Goal: Navigation & Orientation: Find specific page/section

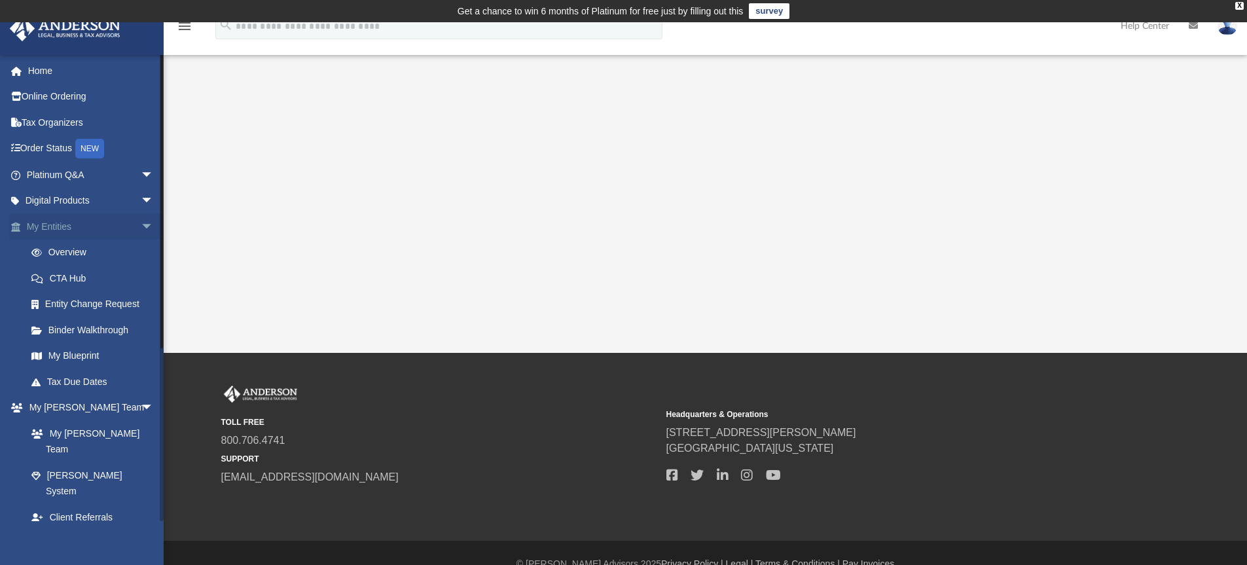
click at [141, 225] on span "arrow_drop_down" at bounding box center [154, 226] width 26 height 27
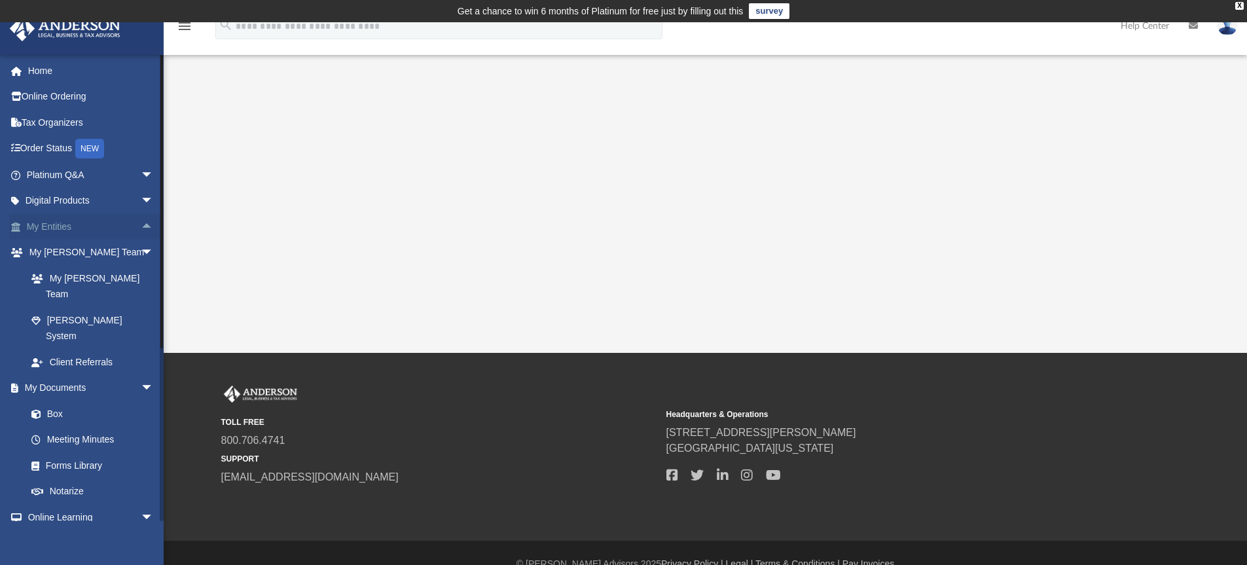
click at [141, 225] on span "arrow_drop_up" at bounding box center [154, 226] width 26 height 27
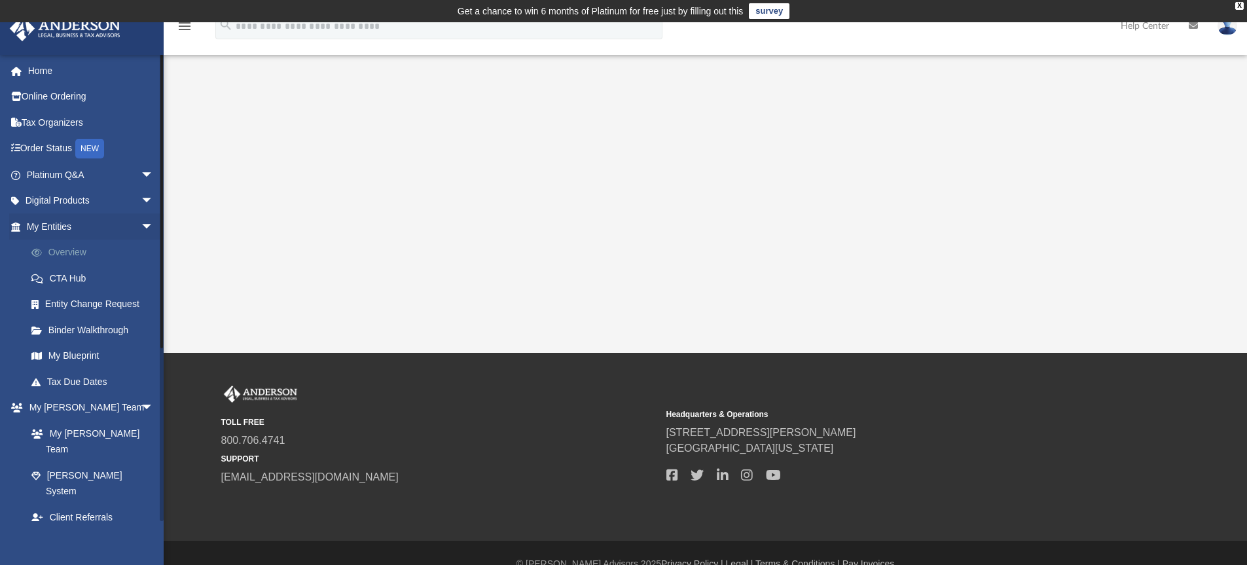
click at [75, 253] on link "Overview" at bounding box center [95, 253] width 155 height 26
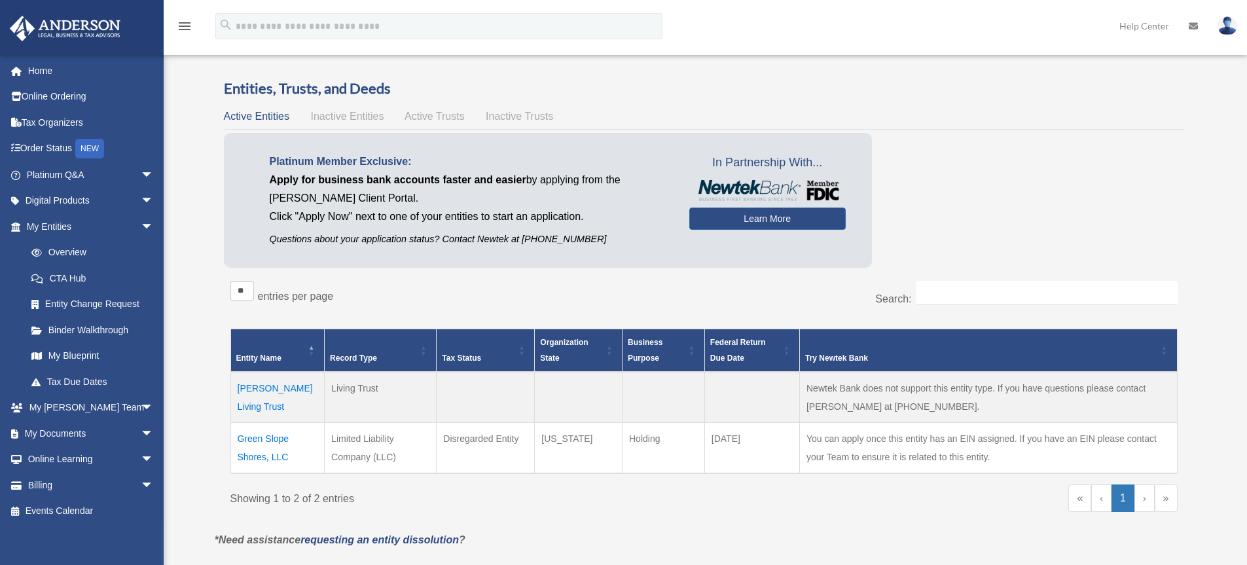
scroll to position [48, 0]
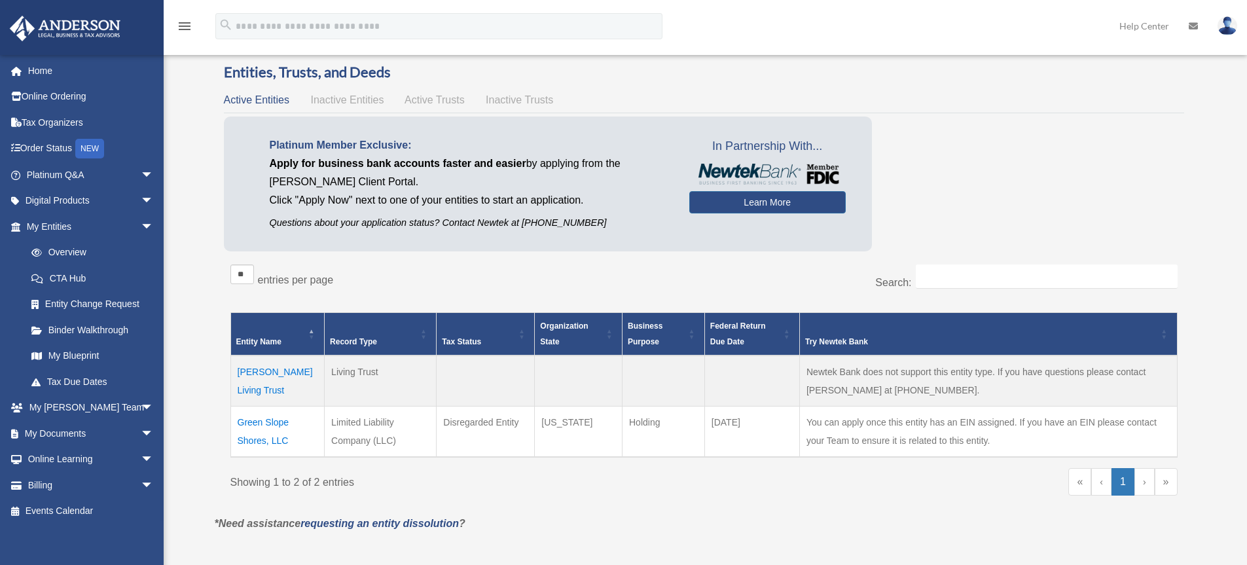
click at [280, 420] on td "Green Slope Shores, LLC" at bounding box center [277, 431] width 94 height 51
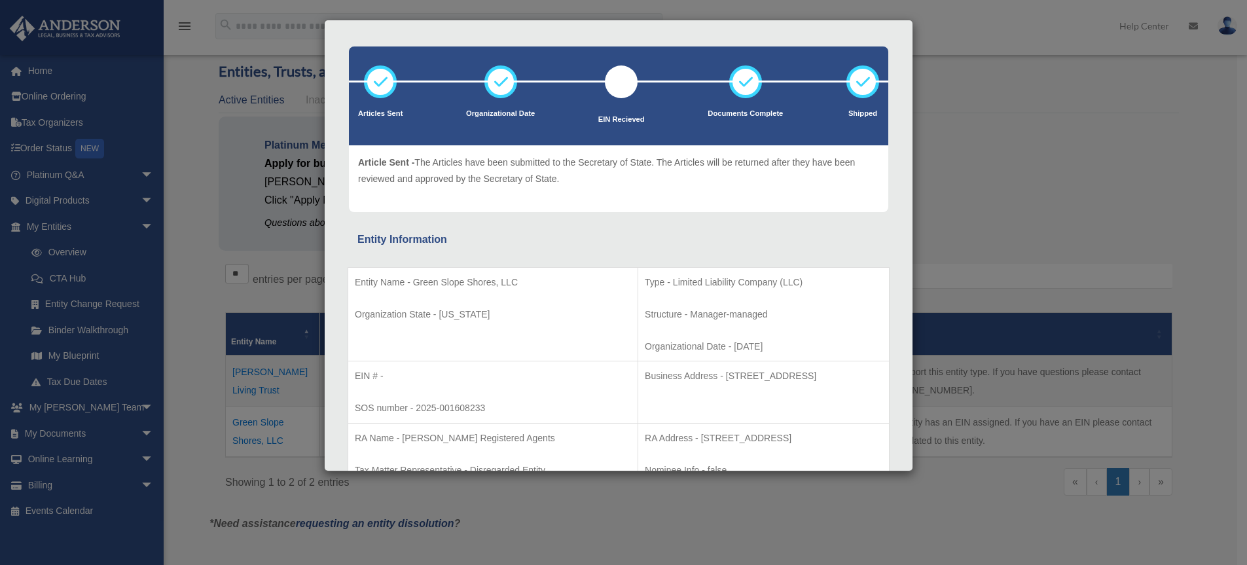
scroll to position [0, 0]
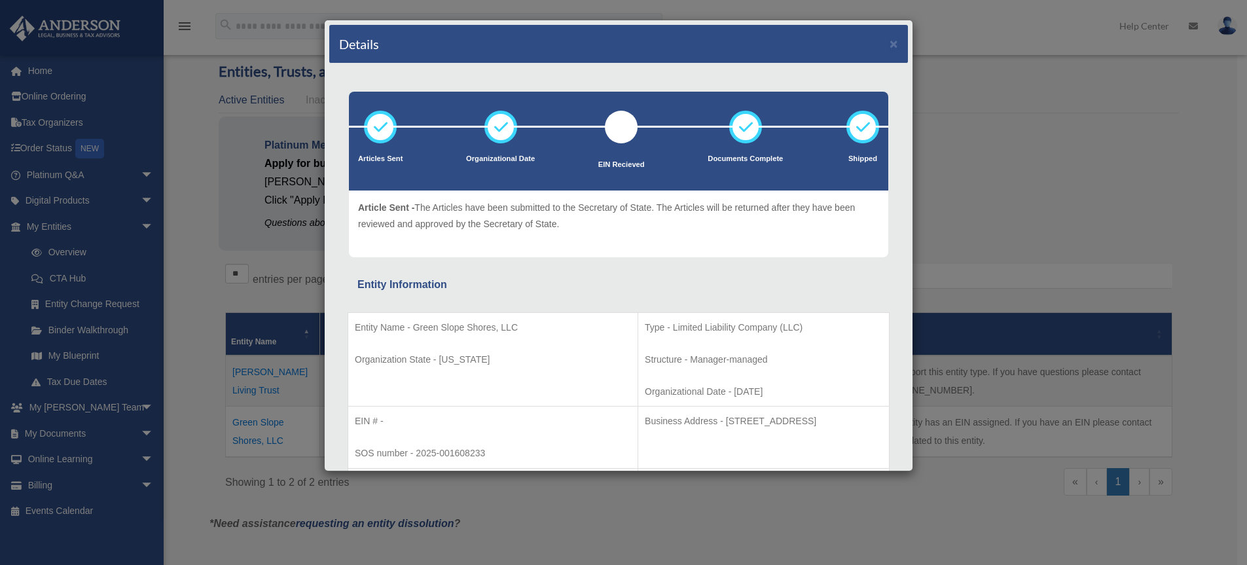
click at [1072, 137] on div "Details × Articles Sent Organizational Date" at bounding box center [623, 282] width 1247 height 565
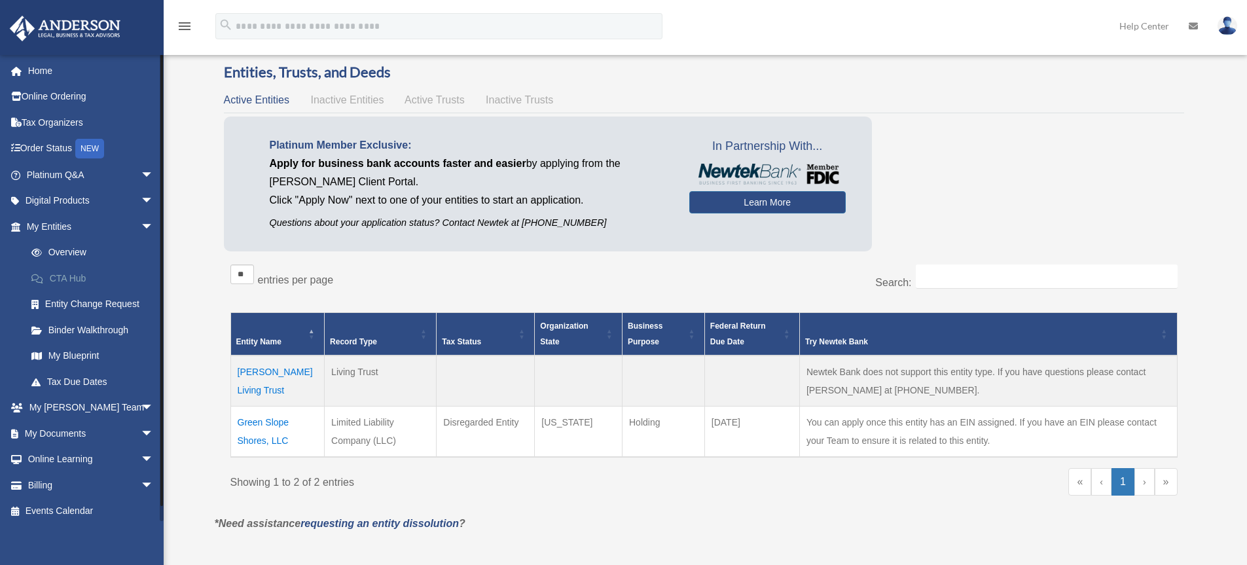
click at [83, 272] on link "CTA Hub" at bounding box center [95, 278] width 155 height 26
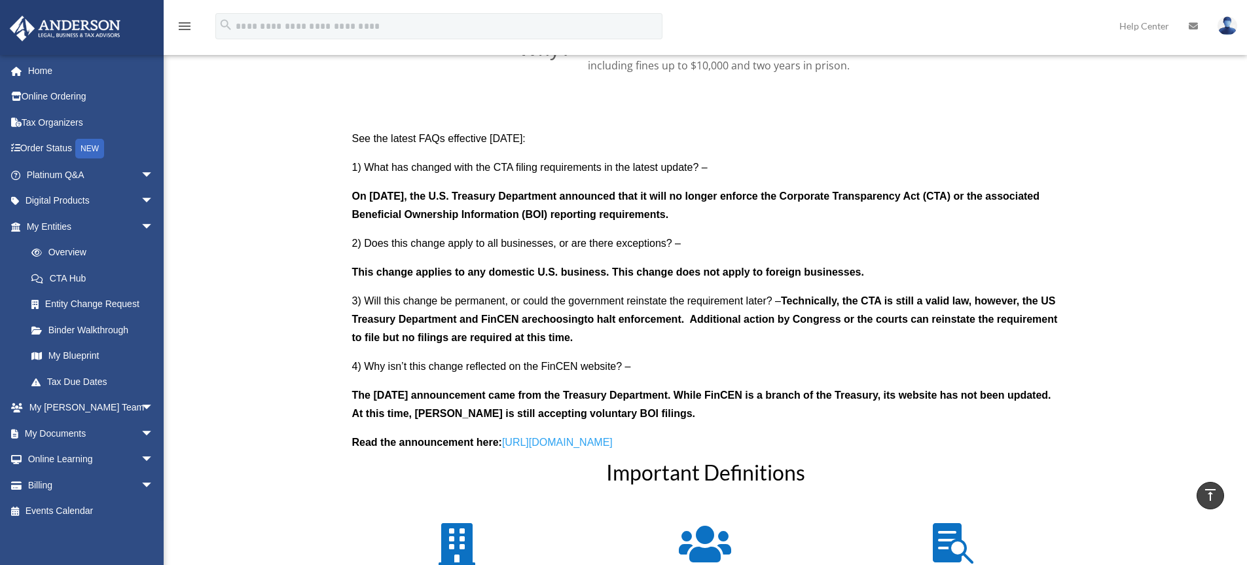
scroll to position [1129, 0]
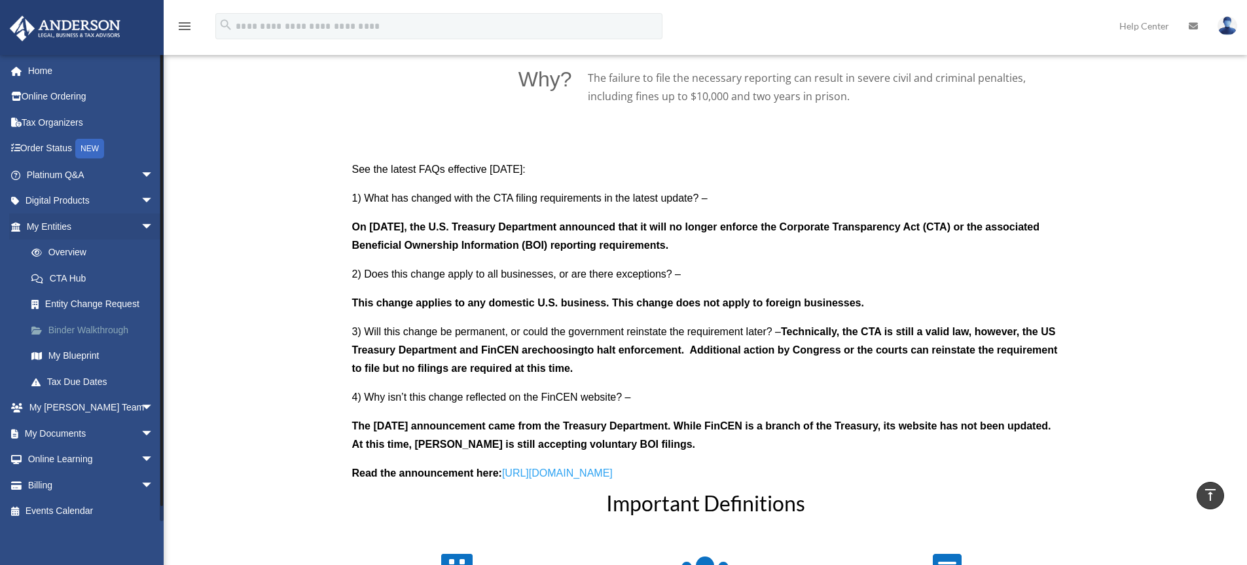
click at [78, 329] on link "Binder Walkthrough" at bounding box center [95, 330] width 155 height 26
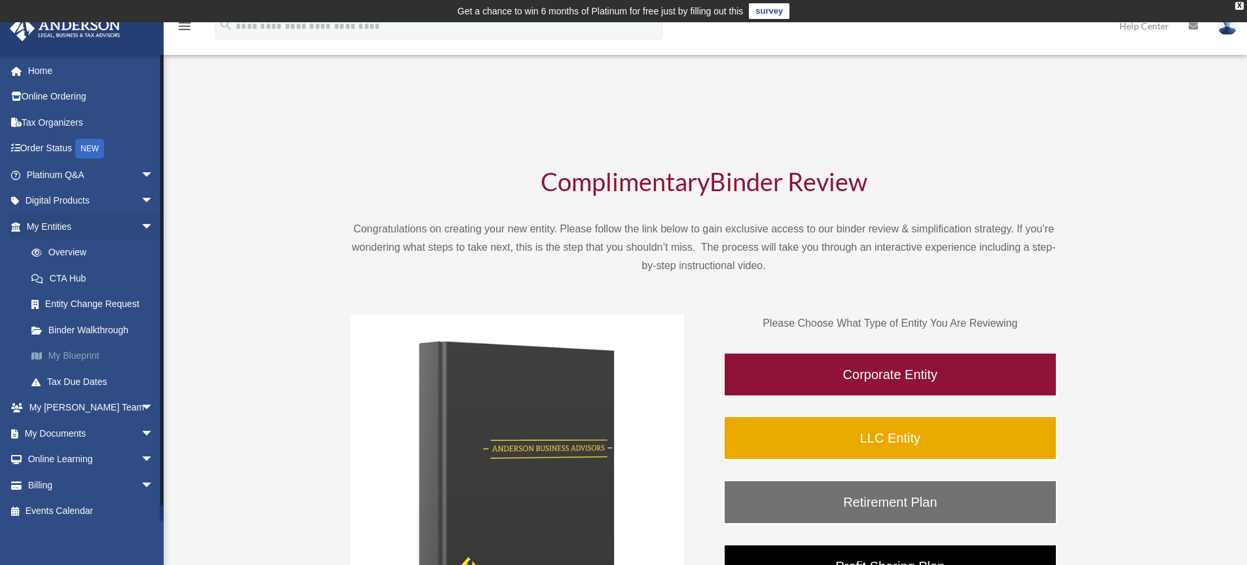
click at [83, 353] on link "My Blueprint" at bounding box center [95, 356] width 155 height 26
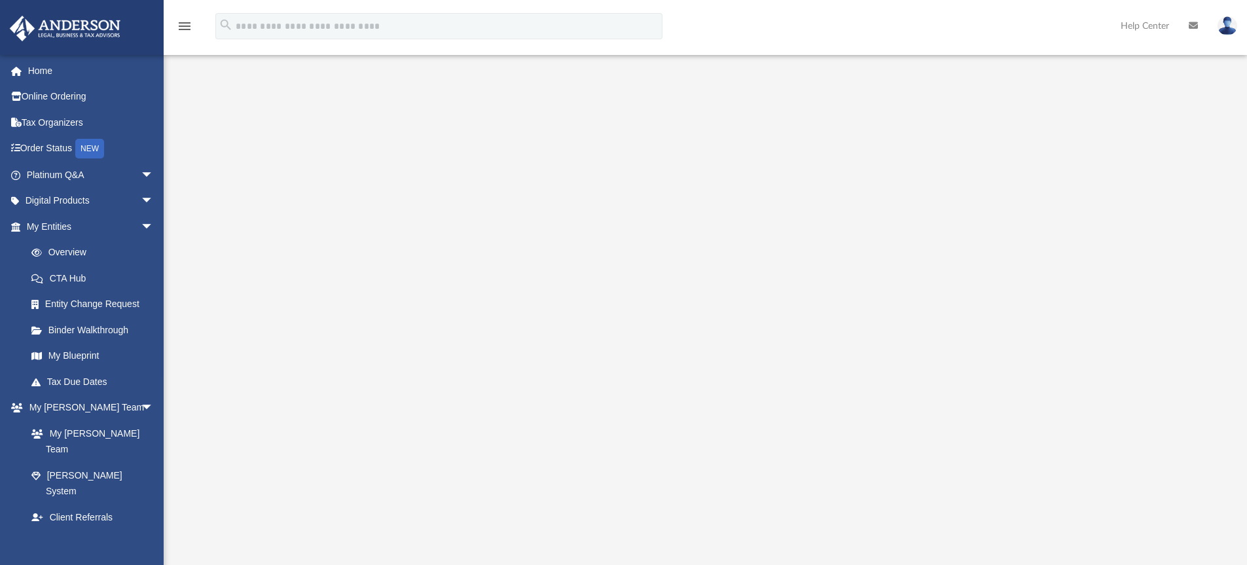
scroll to position [98, 0]
drag, startPoint x: 318, startPoint y: 223, endPoint x: 308, endPoint y: 236, distance: 17.3
click at [308, 236] on div at bounding box center [705, 277] width 975 height 524
click at [288, 174] on div at bounding box center [705, 277] width 975 height 524
click at [293, 172] on div at bounding box center [705, 277] width 975 height 524
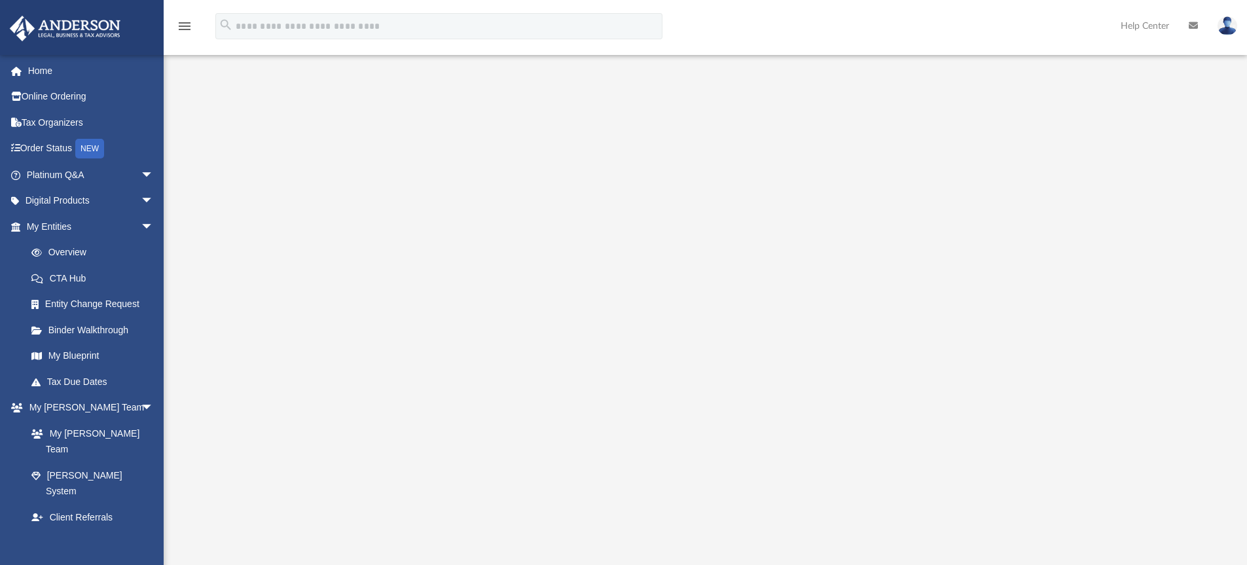
click at [1165, 138] on div at bounding box center [705, 277] width 975 height 524
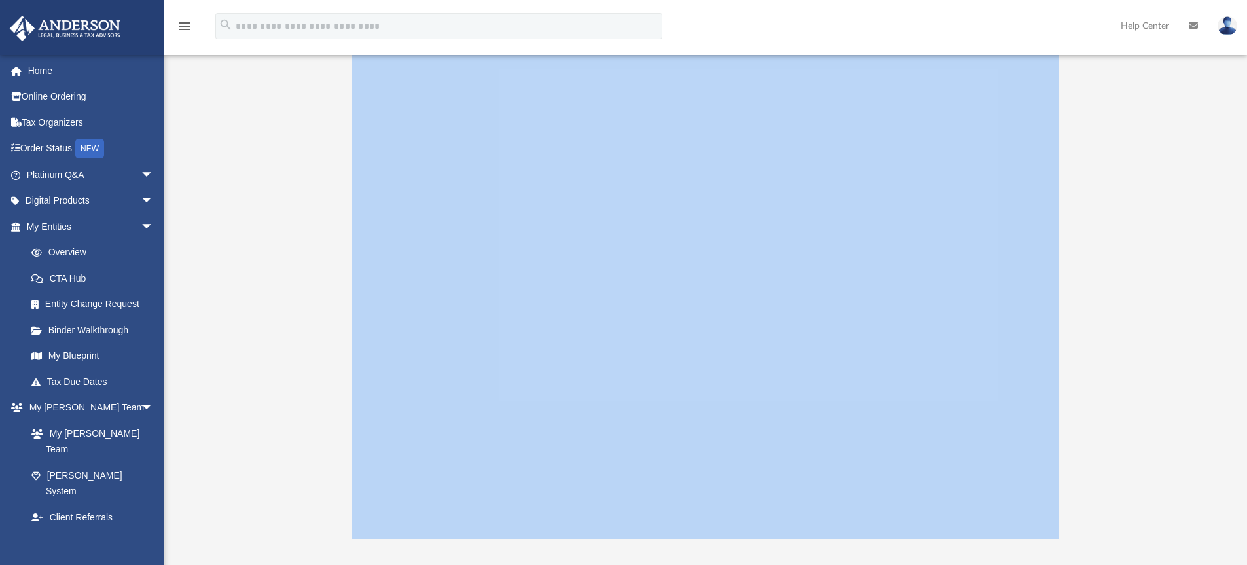
click at [1165, 138] on div at bounding box center [705, 277] width 975 height 524
click at [296, 177] on div at bounding box center [705, 277] width 975 height 524
click at [325, 390] on div at bounding box center [705, 277] width 975 height 524
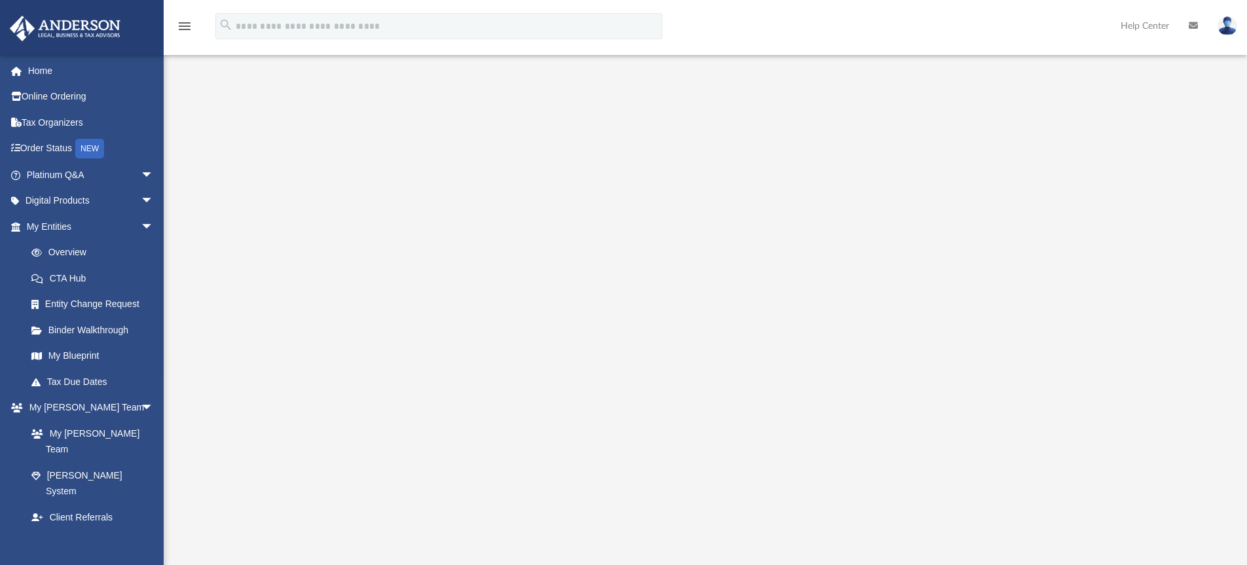
click at [255, 243] on div at bounding box center [705, 277] width 975 height 524
click at [310, 232] on div at bounding box center [705, 276] width 975 height 524
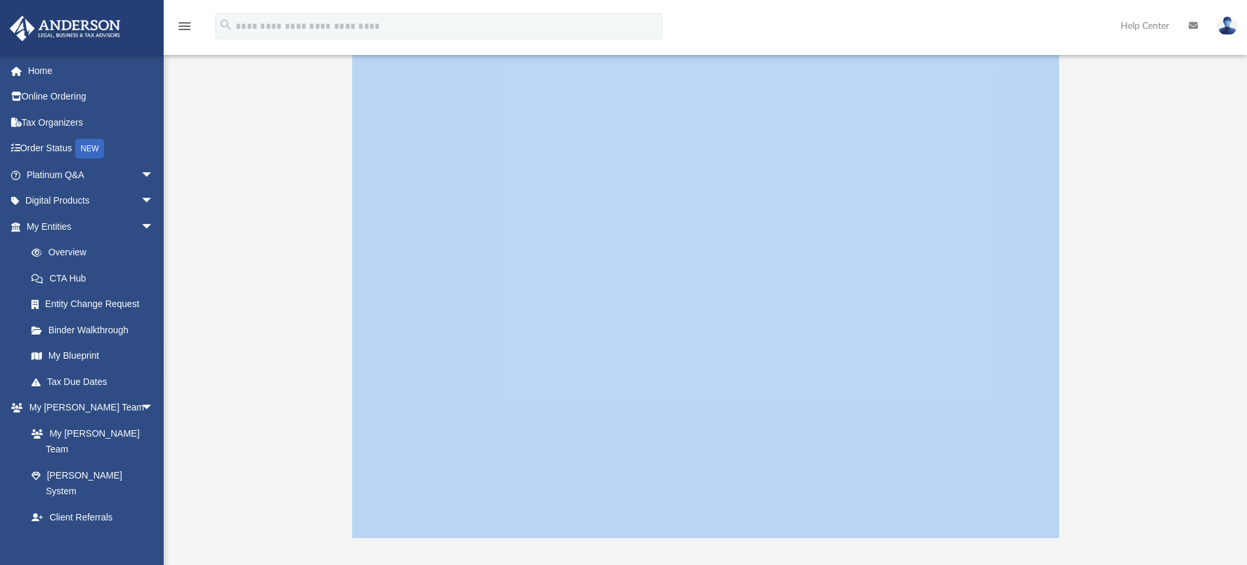
click at [310, 232] on div at bounding box center [705, 276] width 975 height 524
click at [310, 236] on div at bounding box center [705, 276] width 975 height 524
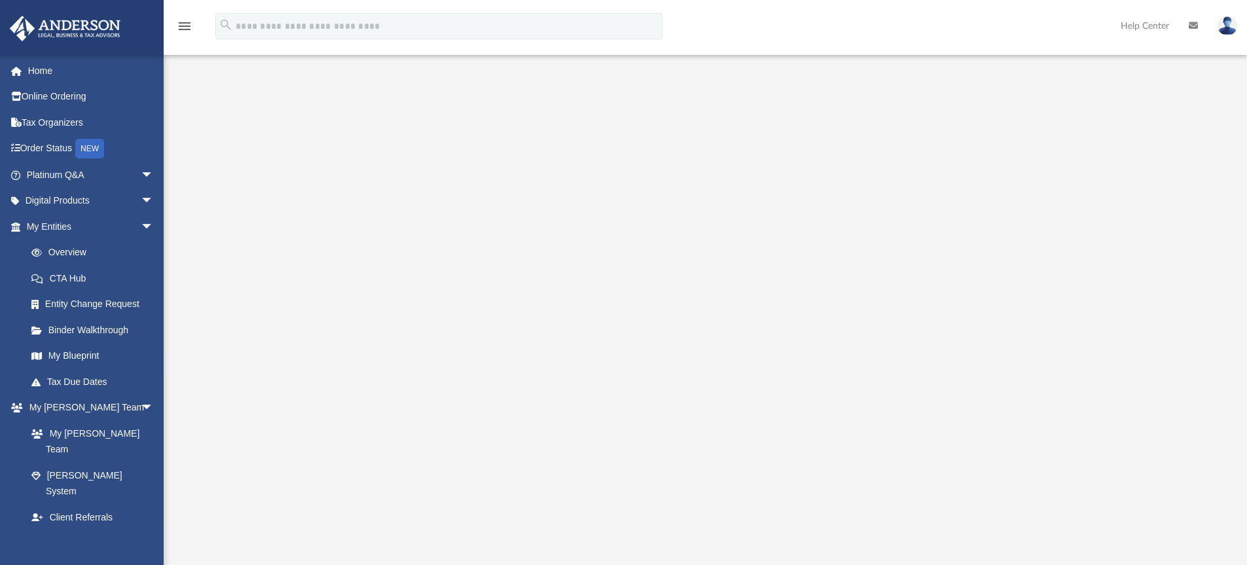
click at [317, 225] on div at bounding box center [705, 276] width 975 height 524
drag, startPoint x: 312, startPoint y: 295, endPoint x: 296, endPoint y: 333, distance: 41.7
click at [327, 255] on div at bounding box center [705, 276] width 975 height 524
click at [245, 317] on div at bounding box center [705, 276] width 975 height 524
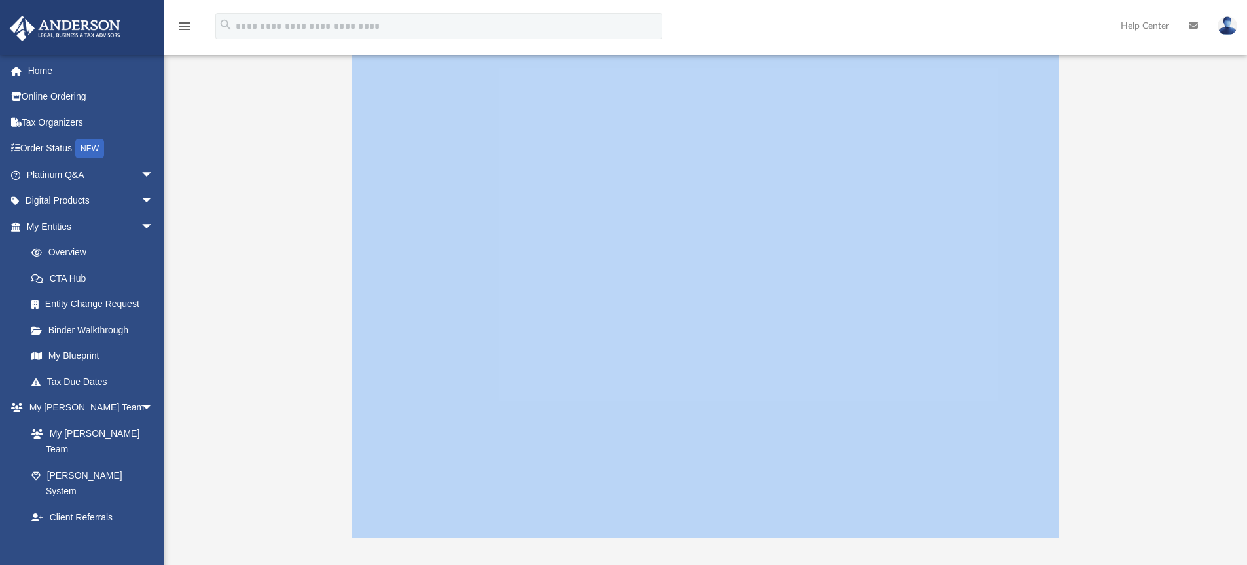
click at [245, 317] on div at bounding box center [705, 276] width 975 height 524
click at [98, 349] on link "My Blueprint" at bounding box center [95, 356] width 155 height 26
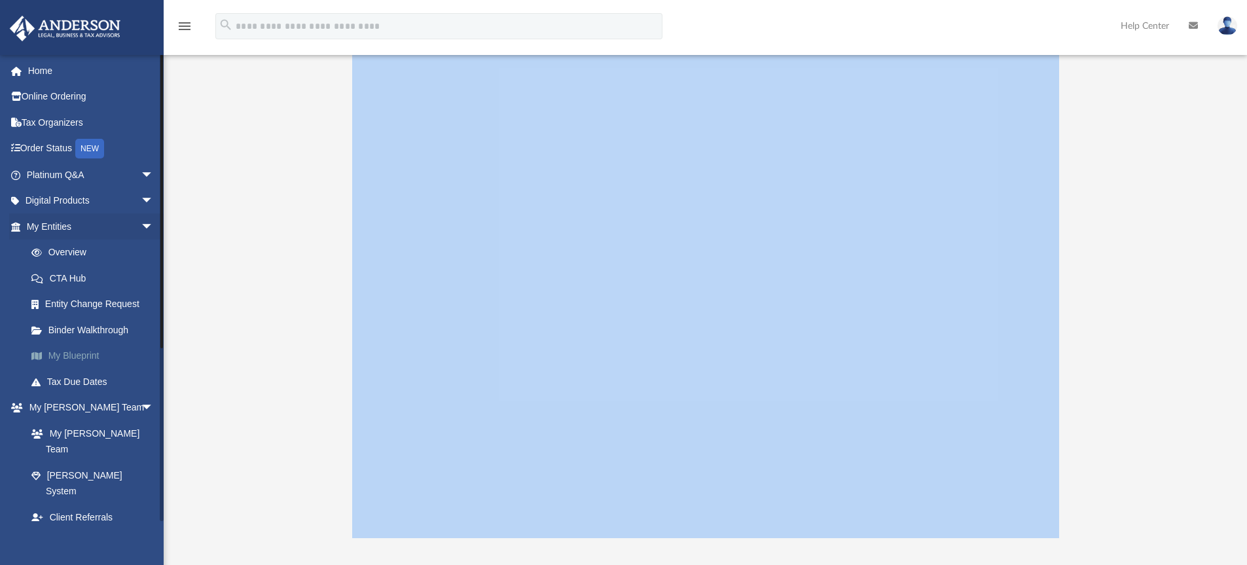
click at [98, 349] on link "My Blueprint" at bounding box center [95, 356] width 155 height 26
click at [202, 201] on div at bounding box center [705, 276] width 1083 height 524
click at [203, 201] on div at bounding box center [705, 276] width 1083 height 524
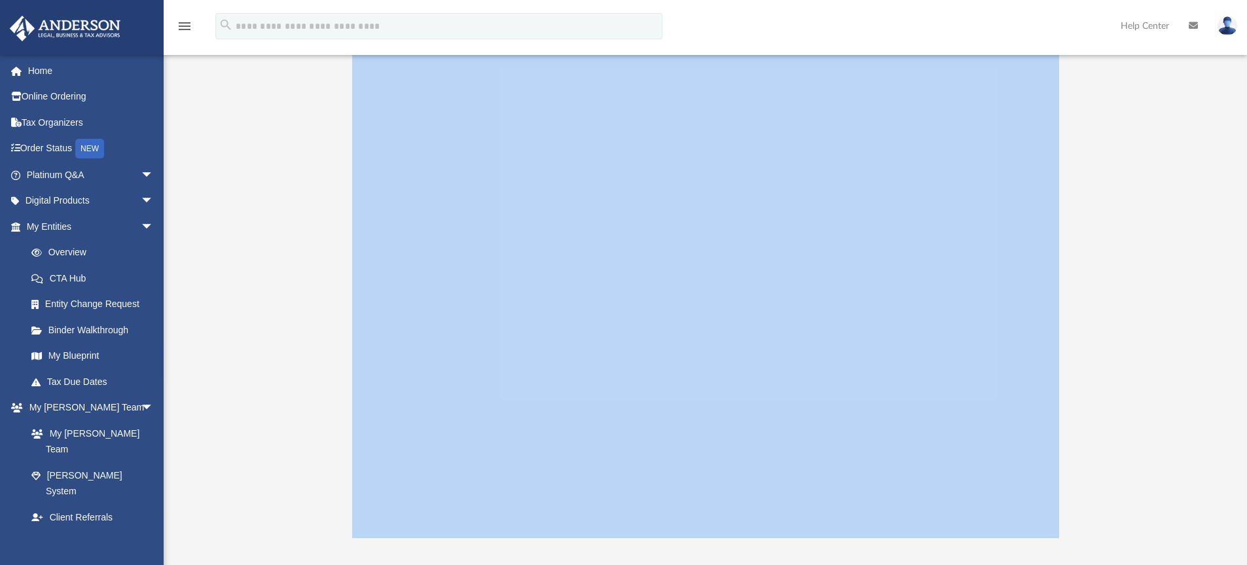
click at [203, 201] on div at bounding box center [705, 276] width 1083 height 524
click at [204, 201] on div at bounding box center [705, 276] width 1083 height 524
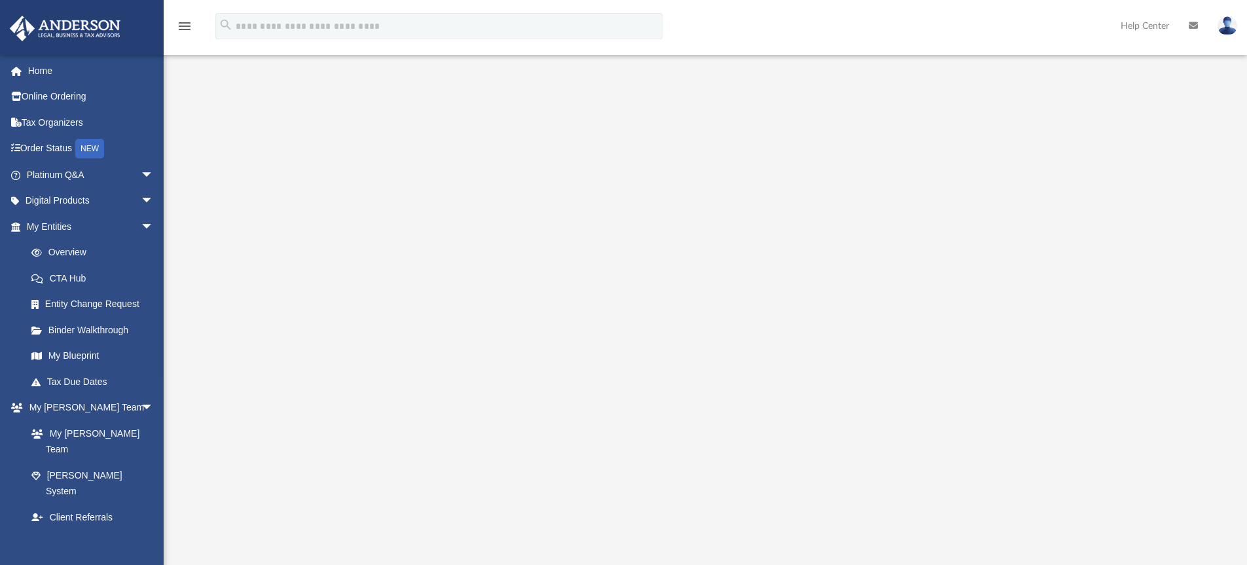
click at [187, 35] on div "menu" at bounding box center [185, 26] width 42 height 33
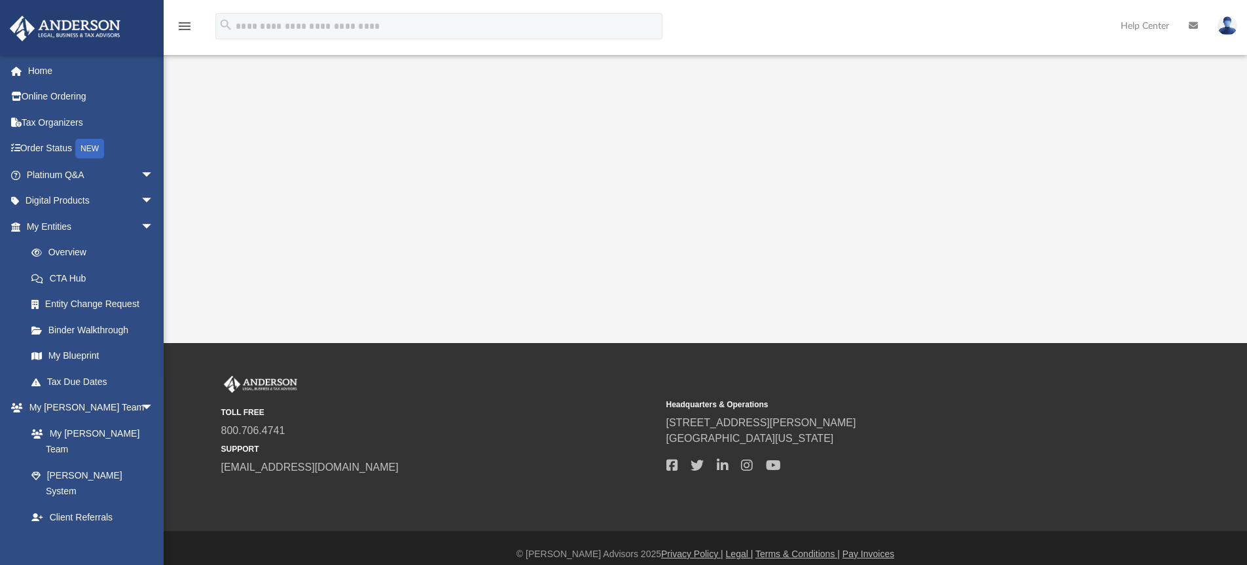
scroll to position [356, 0]
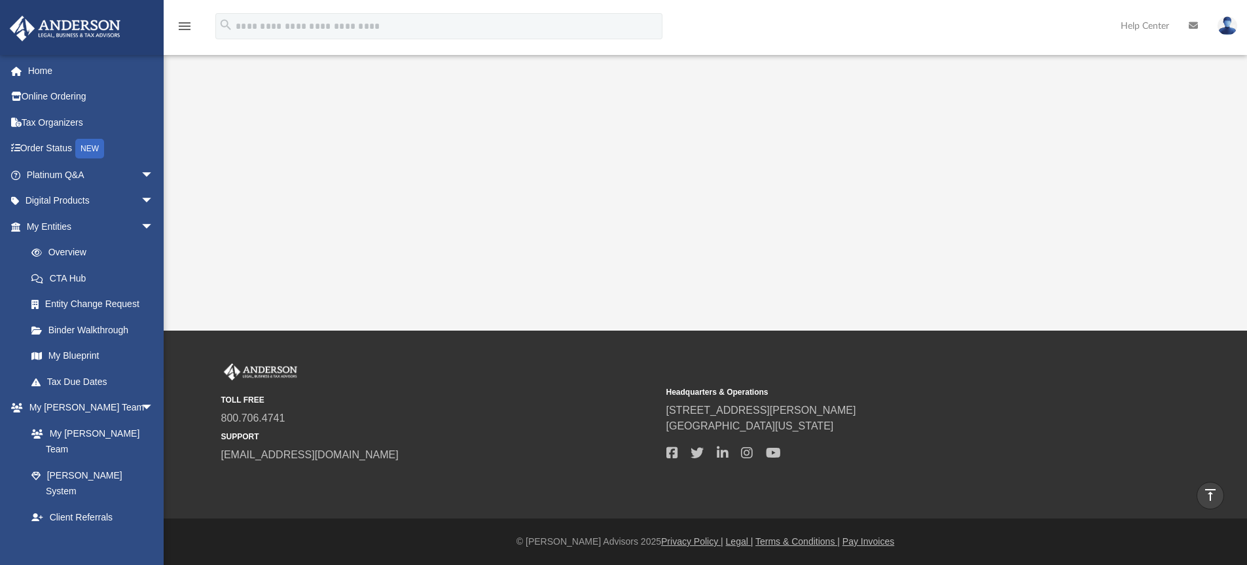
click at [1214, 490] on icon "vertical_align_top" at bounding box center [1210, 495] width 16 height 16
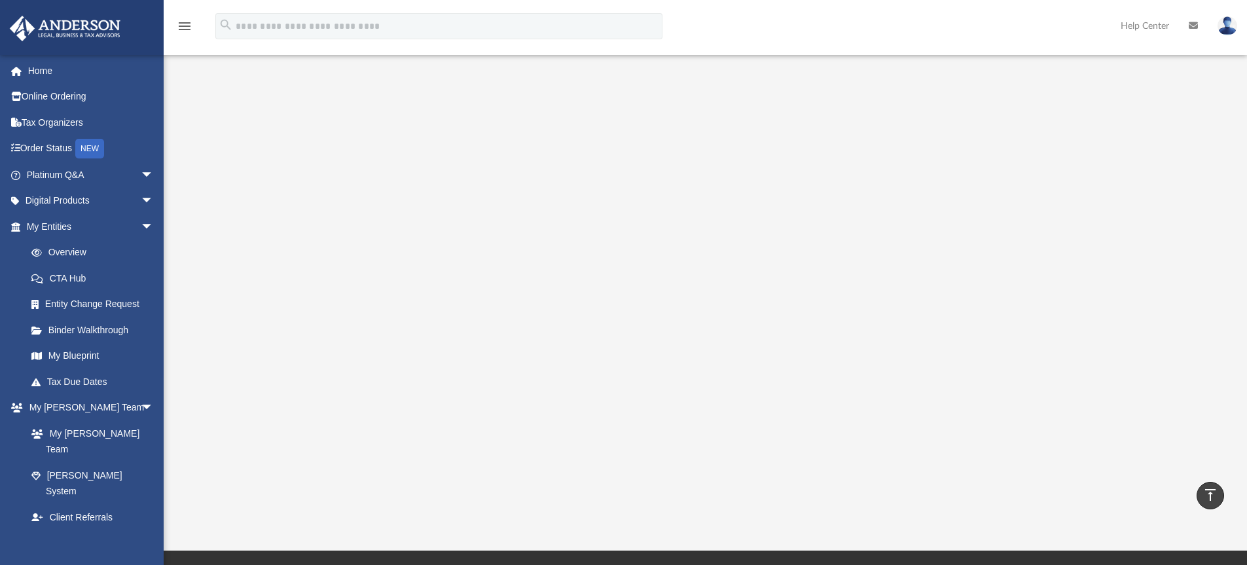
scroll to position [0, 0]
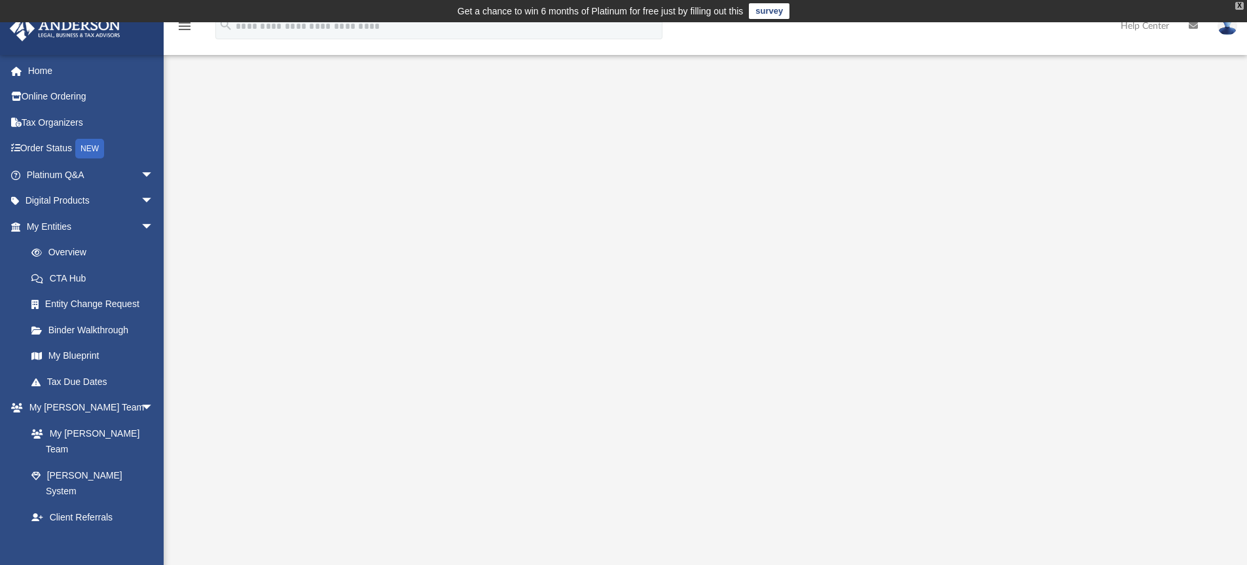
click at [1237, 3] on div "X" at bounding box center [1239, 6] width 9 height 8
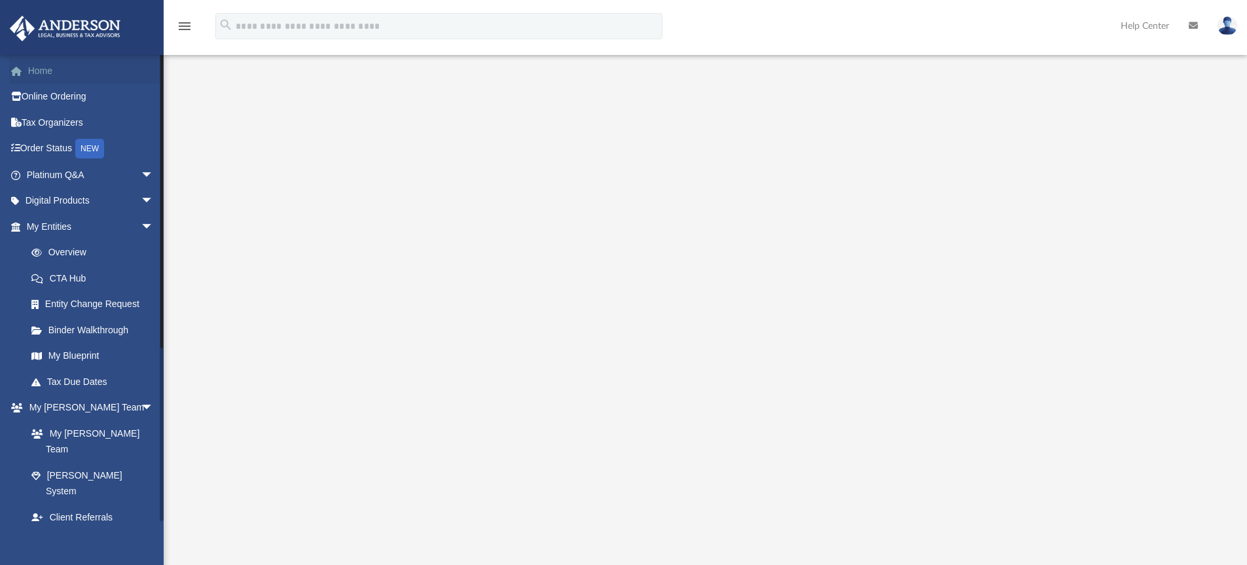
click at [36, 62] on link "Home" at bounding box center [91, 71] width 164 height 26
click at [39, 70] on link "Home" at bounding box center [91, 71] width 164 height 26
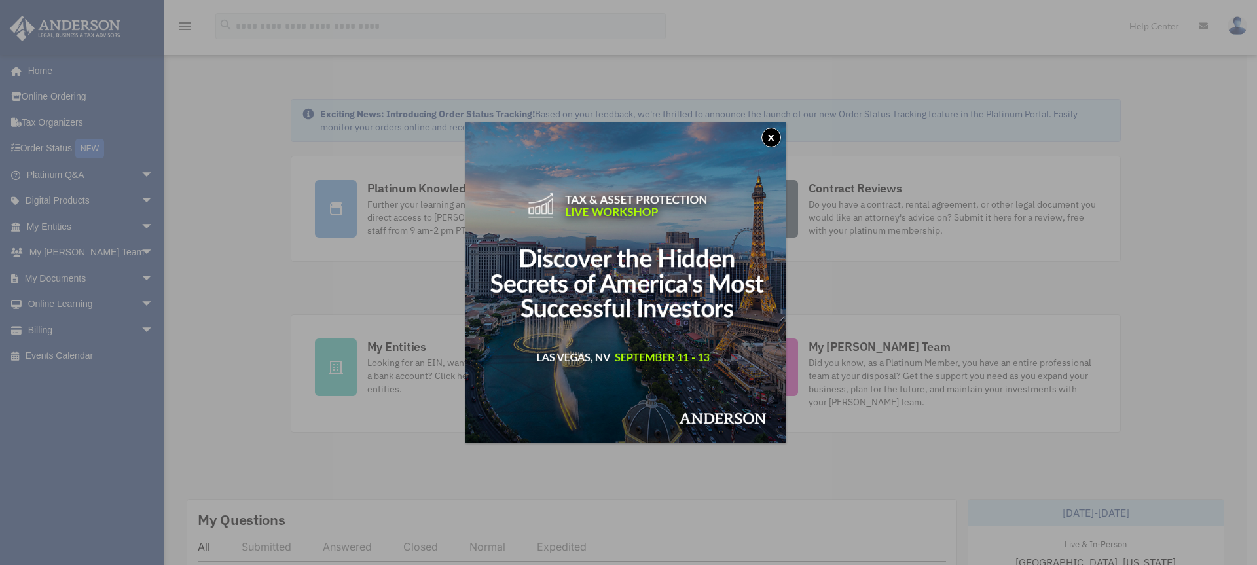
click at [775, 132] on button "x" at bounding box center [771, 138] width 20 height 20
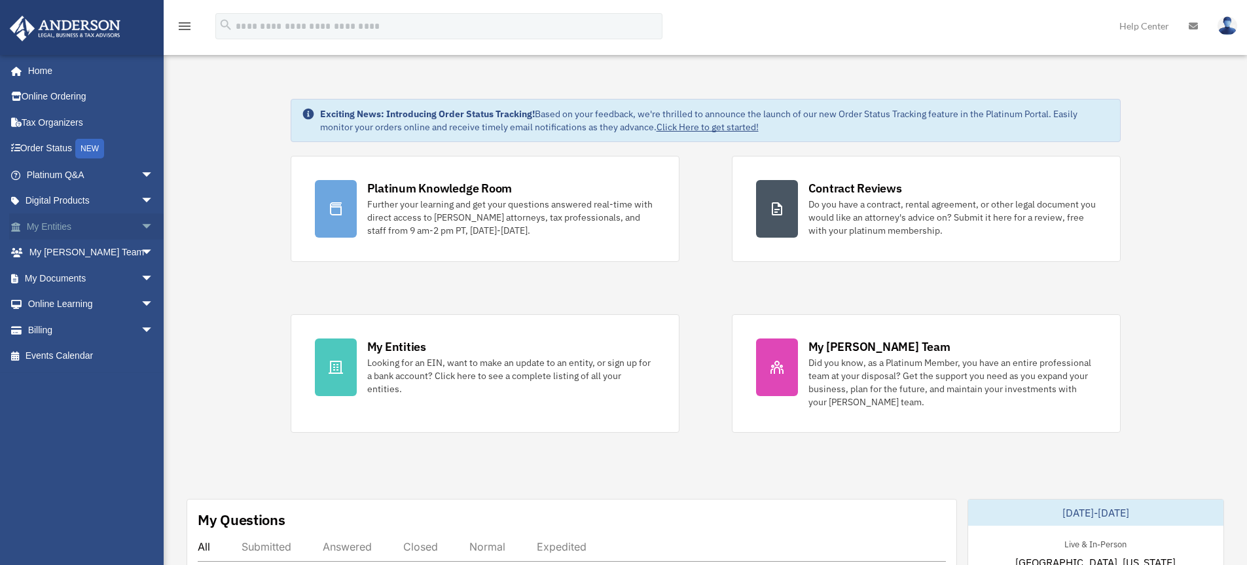
click at [45, 225] on link "My Entities arrow_drop_down" at bounding box center [91, 226] width 164 height 26
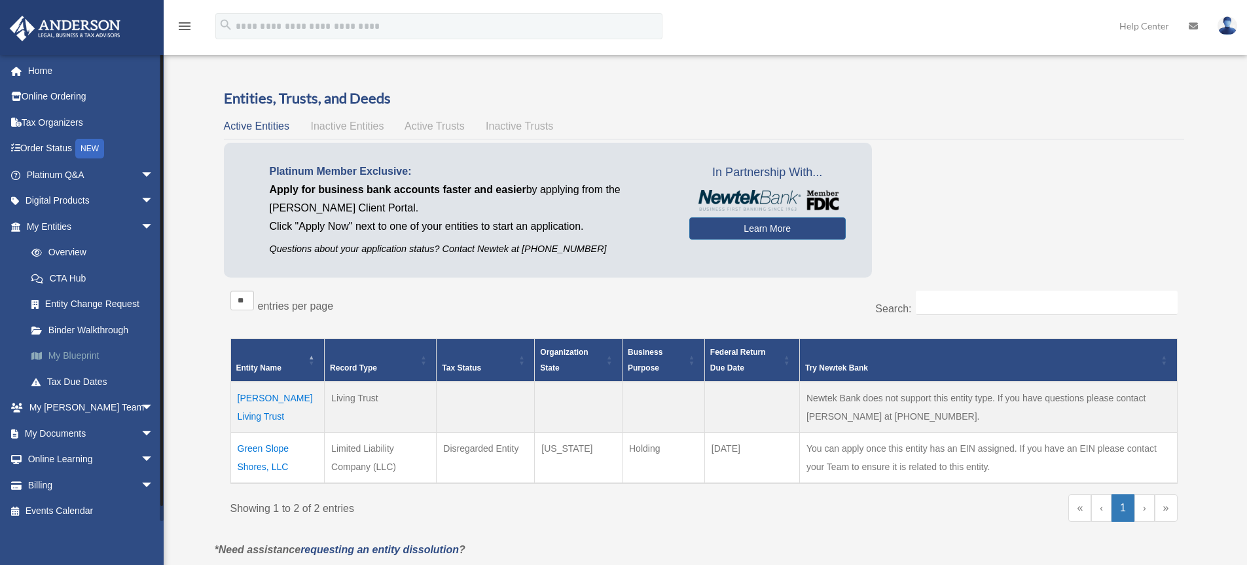
click at [81, 351] on link "My Blueprint" at bounding box center [95, 356] width 155 height 26
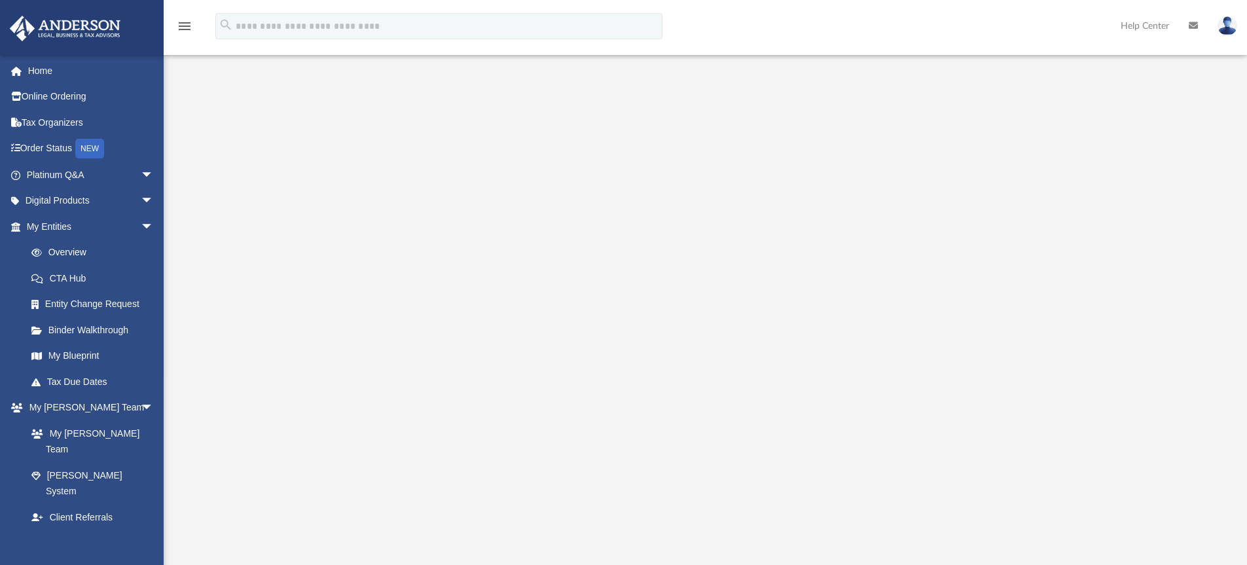
drag, startPoint x: 217, startPoint y: 291, endPoint x: 197, endPoint y: 345, distance: 57.2
click at [197, 345] on div at bounding box center [705, 353] width 1083 height 524
click at [220, 454] on div at bounding box center [705, 353] width 975 height 524
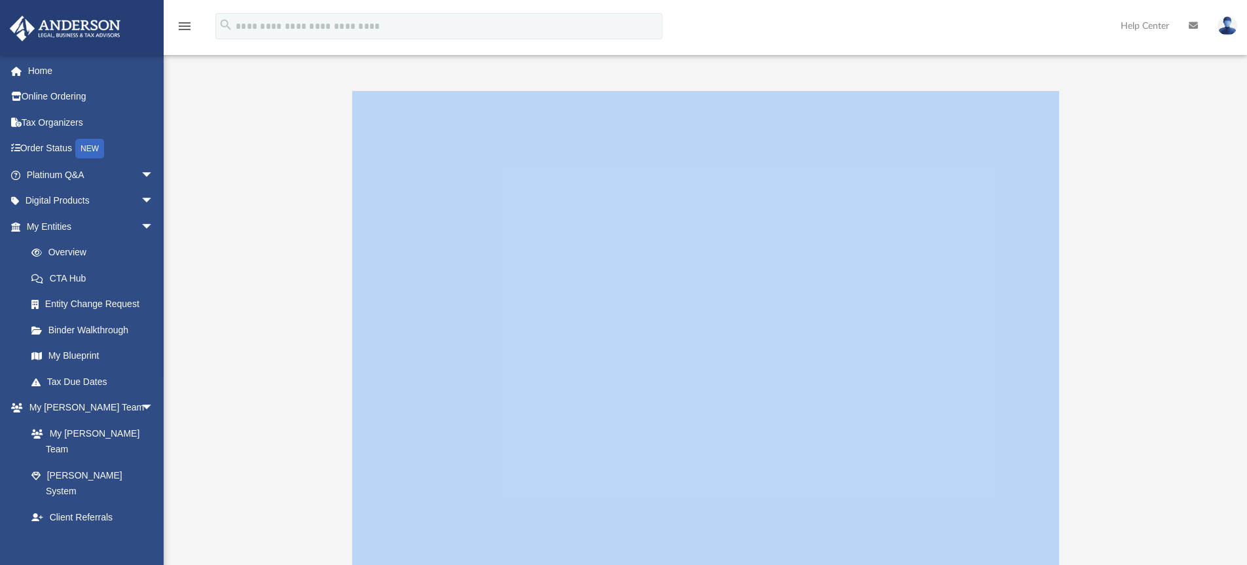
click at [220, 454] on div at bounding box center [705, 353] width 975 height 524
click at [229, 511] on div at bounding box center [705, 353] width 975 height 524
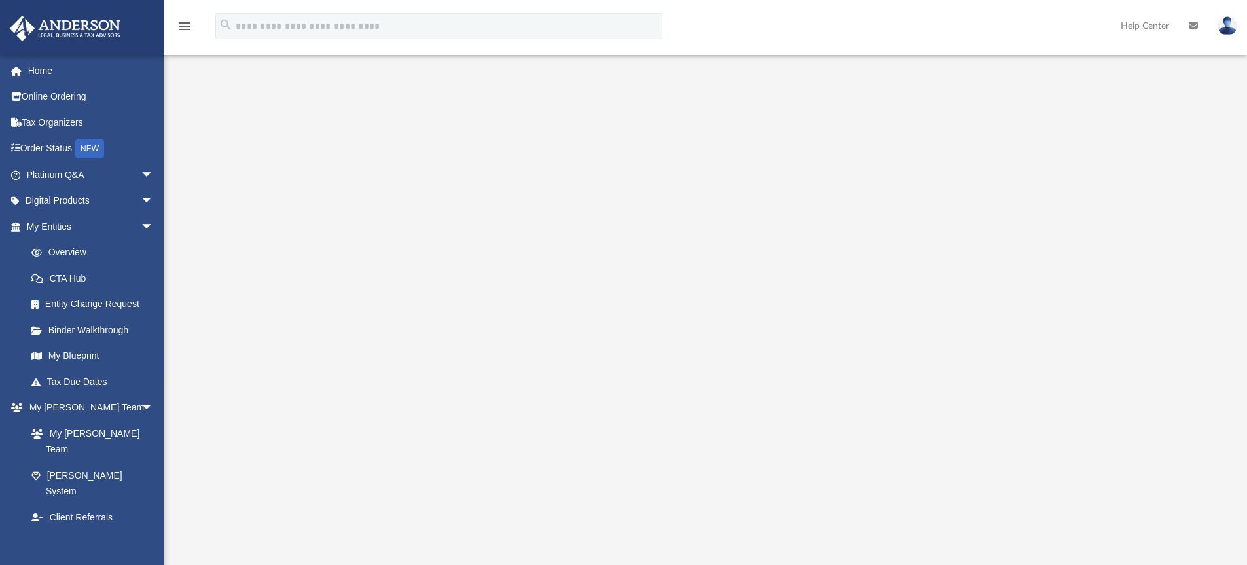
click at [265, 200] on div at bounding box center [705, 353] width 975 height 524
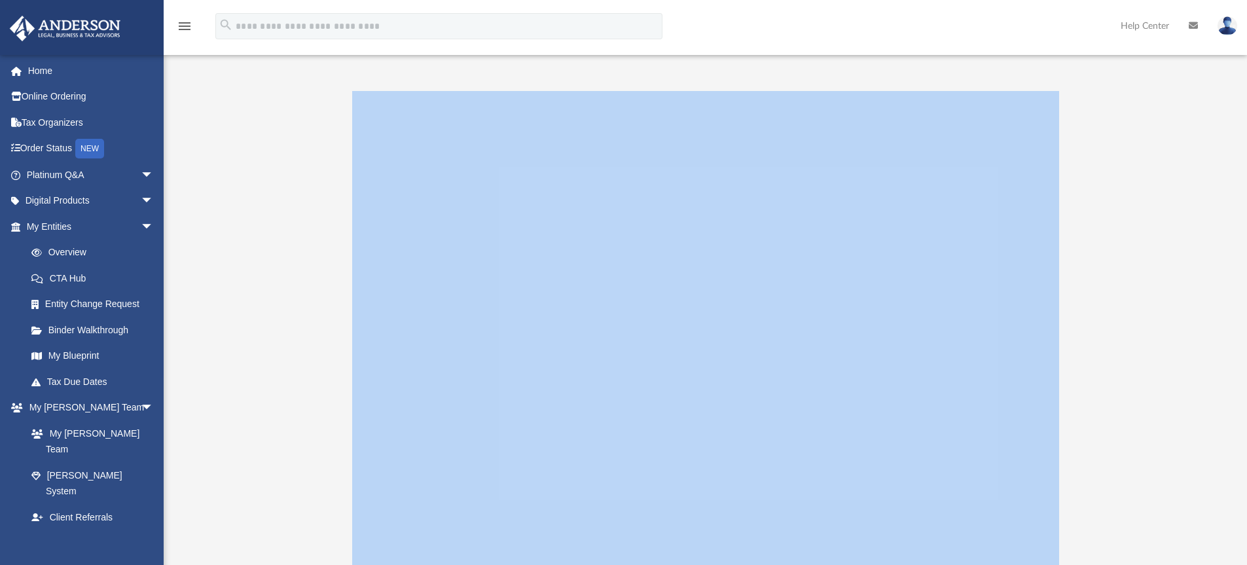
click at [265, 200] on div at bounding box center [705, 353] width 975 height 524
click at [269, 224] on div at bounding box center [705, 353] width 975 height 524
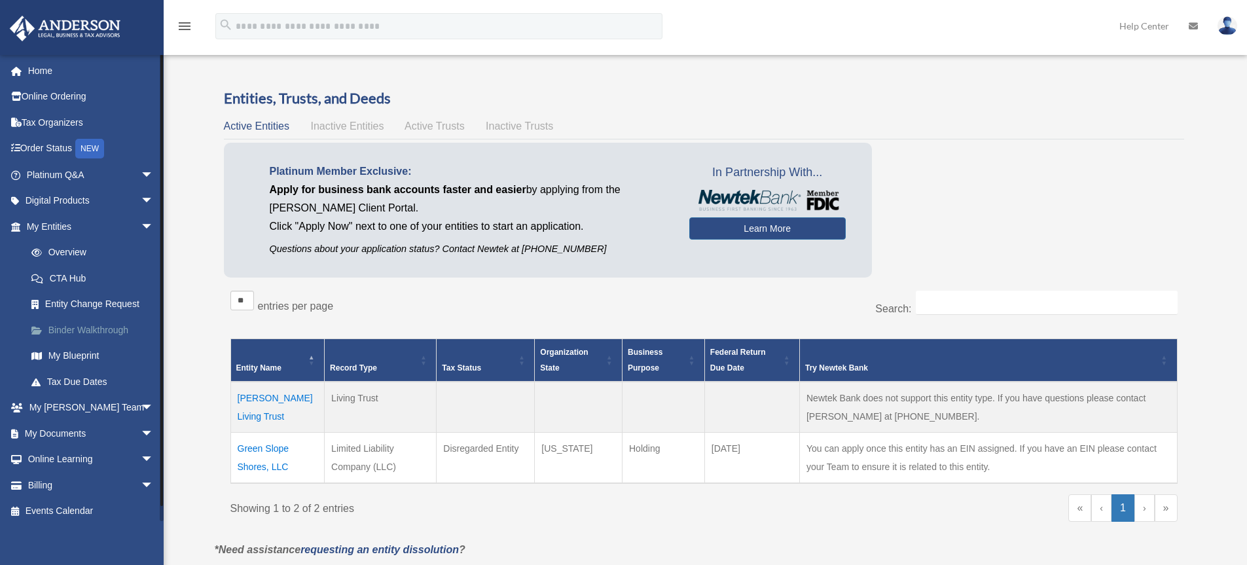
click at [90, 327] on link "Binder Walkthrough" at bounding box center [95, 330] width 155 height 26
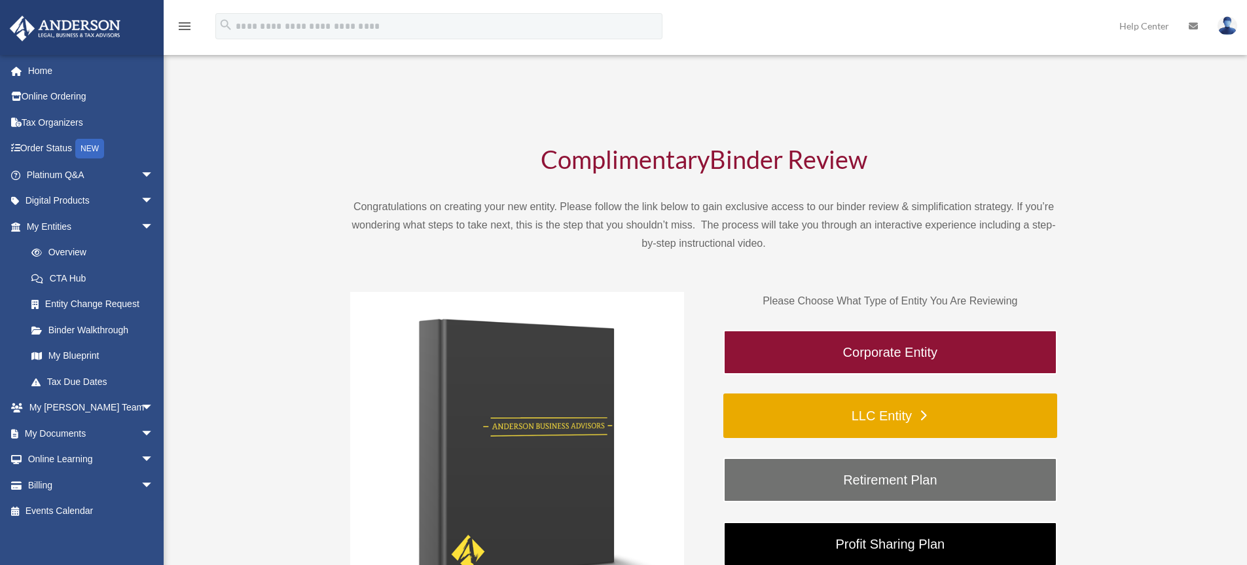
click at [882, 416] on link "LLC Entity" at bounding box center [890, 415] width 334 height 45
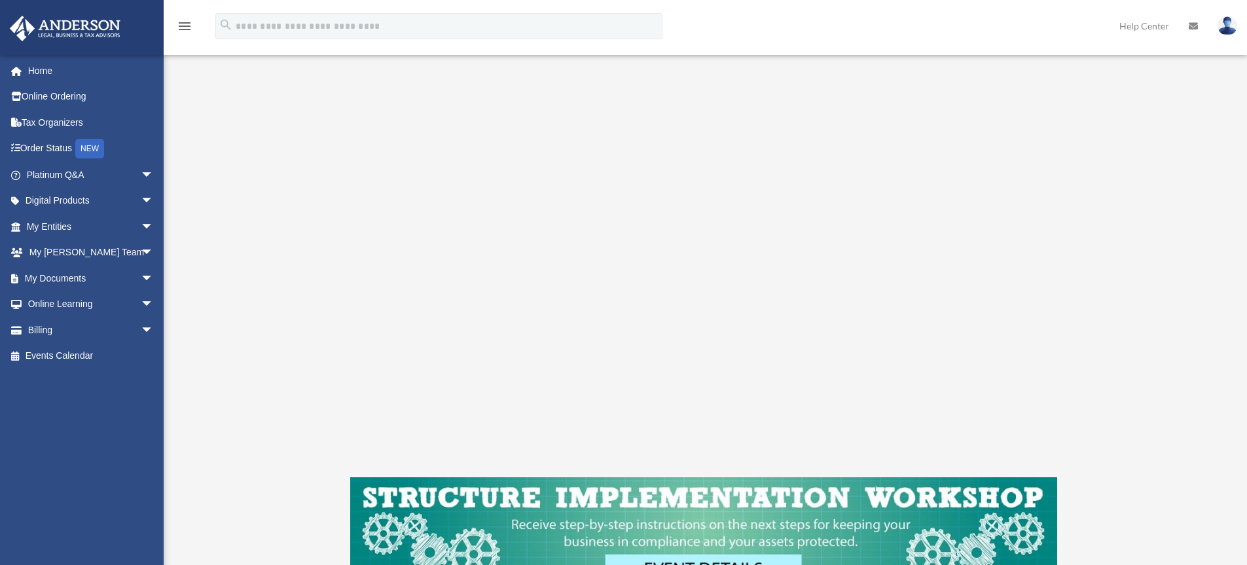
scroll to position [175, 0]
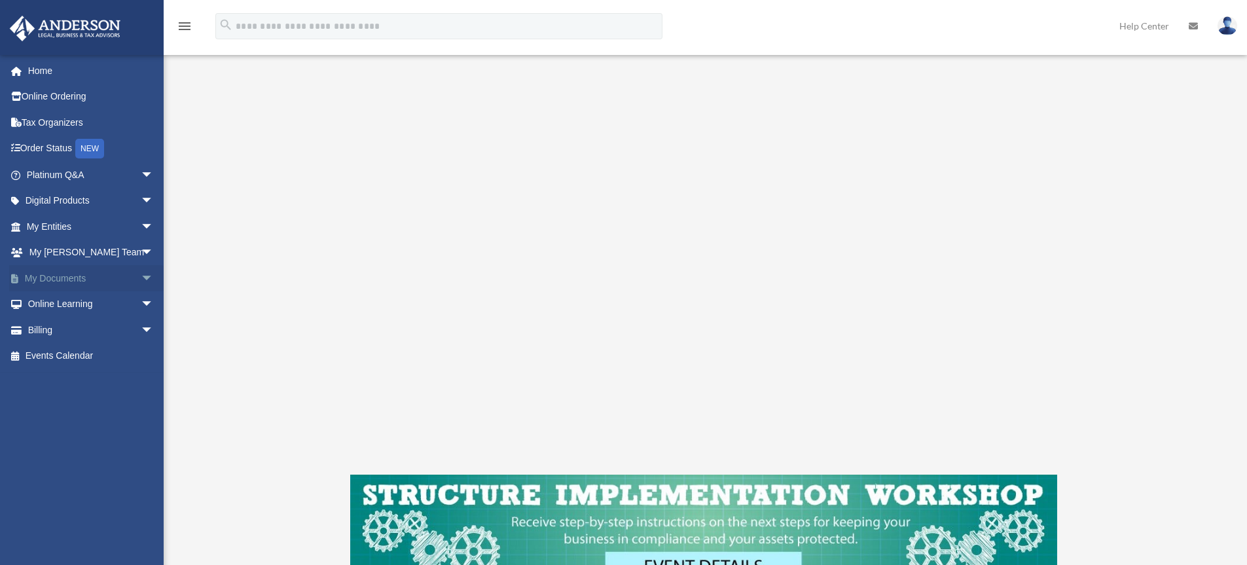
click at [102, 273] on link "My Documents arrow_drop_down" at bounding box center [91, 278] width 164 height 26
click at [141, 274] on span "arrow_drop_down" at bounding box center [154, 278] width 26 height 27
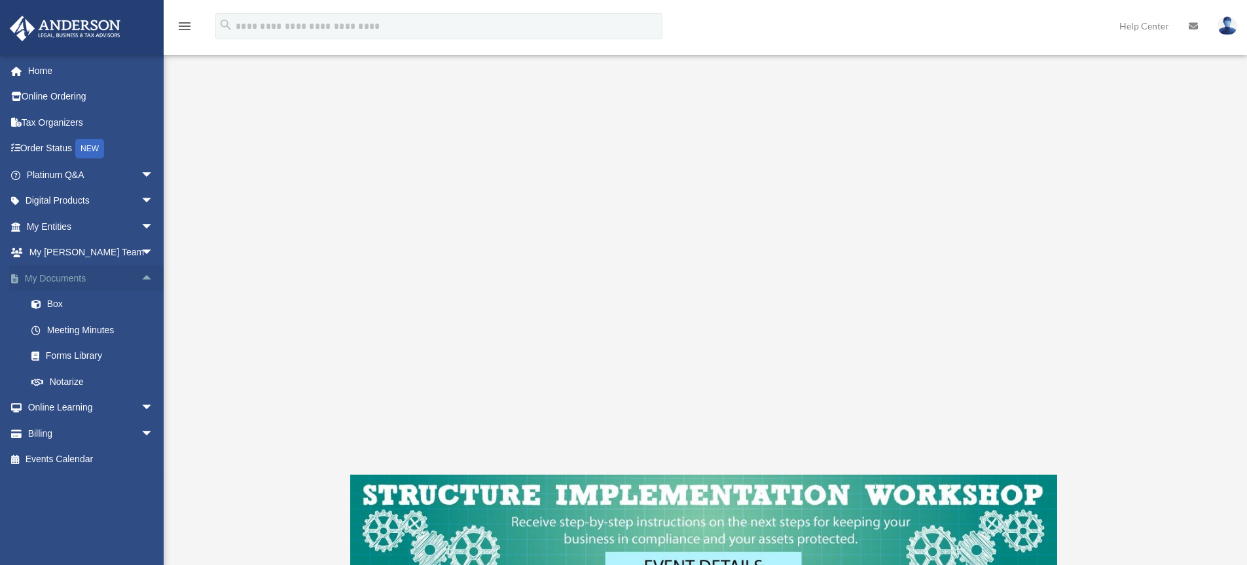
click at [141, 274] on span "arrow_drop_up" at bounding box center [154, 278] width 26 height 27
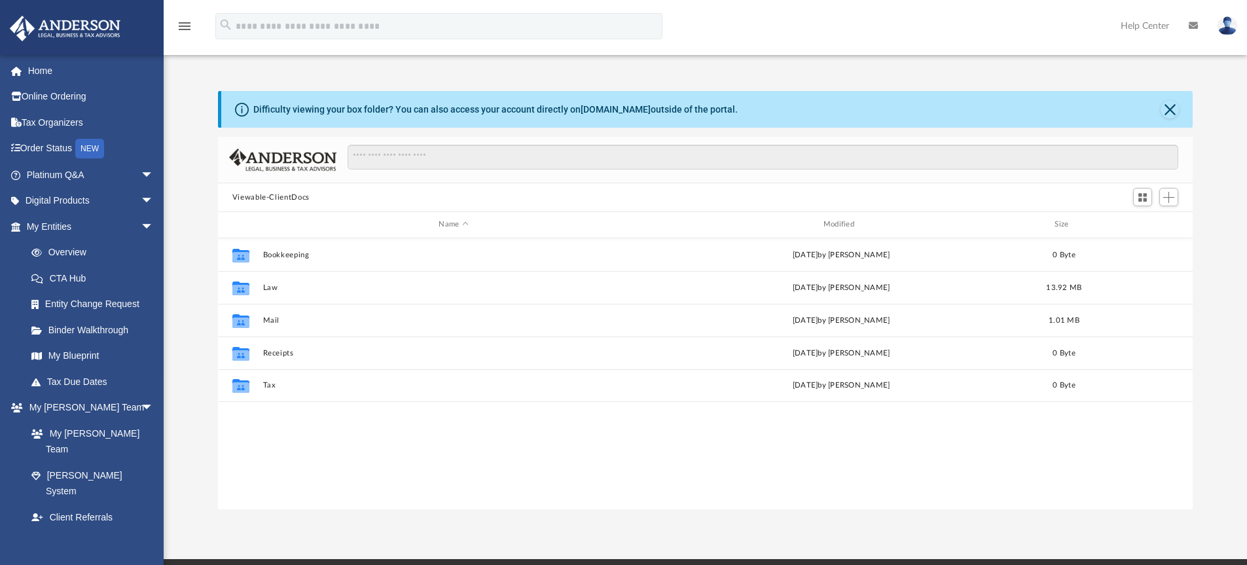
scroll to position [288, 965]
click at [96, 355] on link "My Blueprint" at bounding box center [95, 356] width 155 height 26
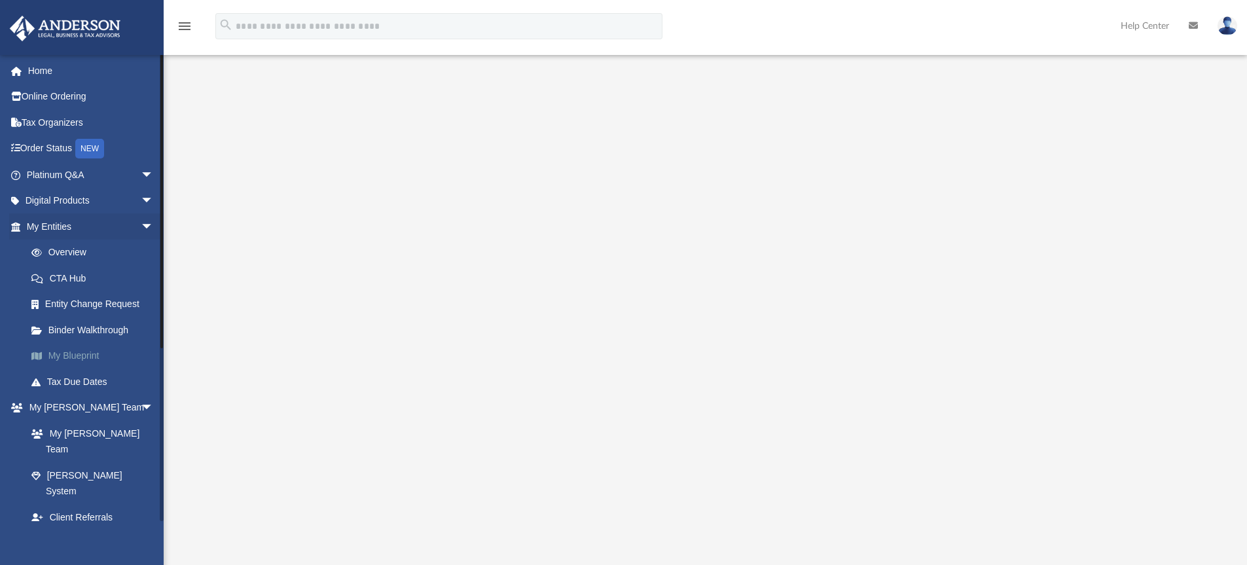
click at [96, 355] on link "My Blueprint" at bounding box center [95, 356] width 155 height 26
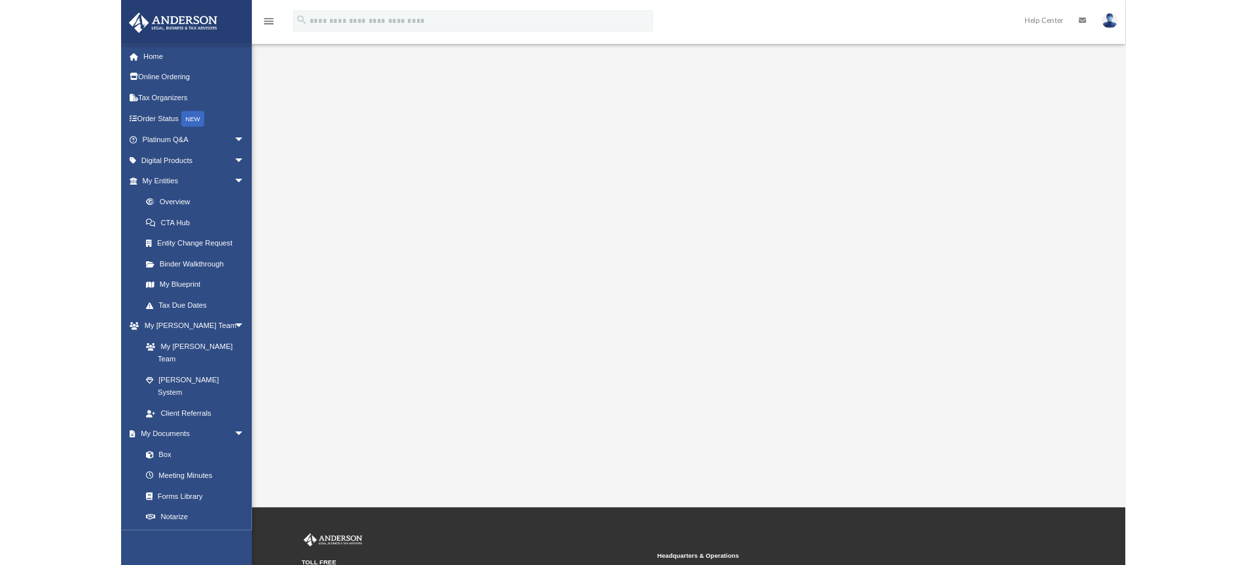
scroll to position [31, 0]
